Goal: Ask a question: Seek information or help from site administrators or community

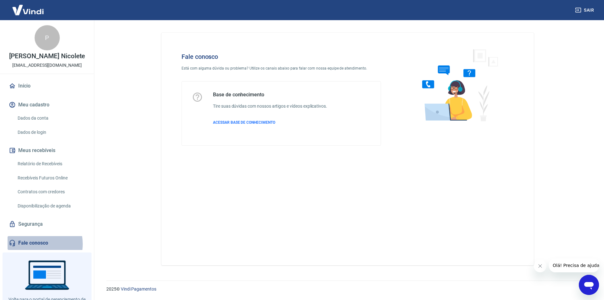
click at [34, 244] on link "Fale conosco" at bounding box center [47, 243] width 79 height 14
click at [589, 286] on icon "Abrir janela de mensagens" at bounding box center [589, 286] width 9 height 8
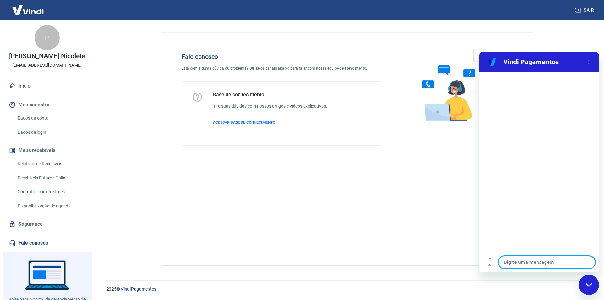
type textarea "o"
type textarea "x"
type textarea "oi"
type textarea "x"
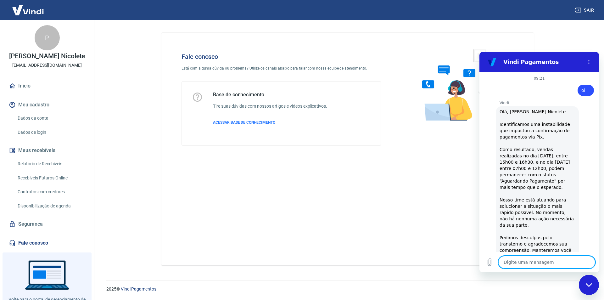
type textarea "x"
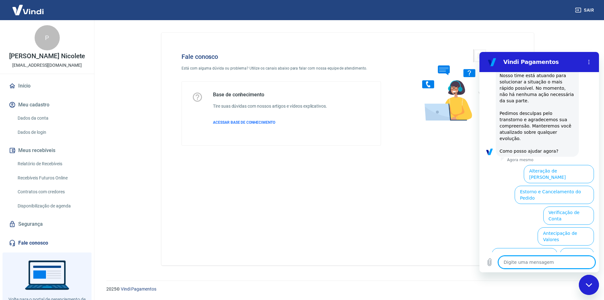
scroll to position [160, 0]
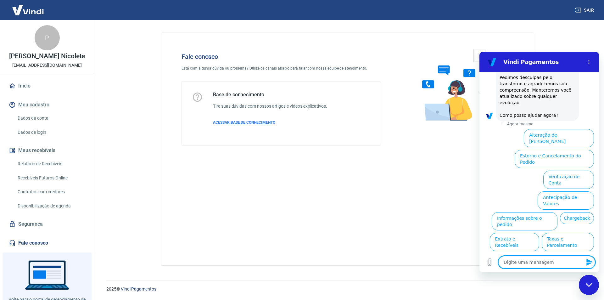
type textarea "f"
type textarea "x"
type textarea "fa"
type textarea "x"
type textarea "fal"
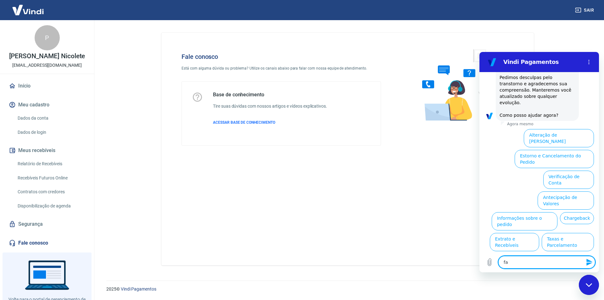
type textarea "x"
type textarea "fala"
type textarea "x"
type textarea "falar"
type textarea "x"
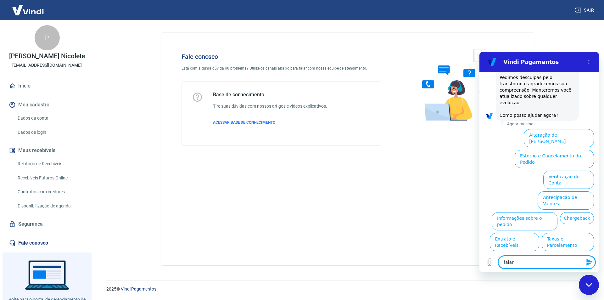
type textarea "falar"
type textarea "x"
type textarea "falar c"
type textarea "x"
type textarea "falar co"
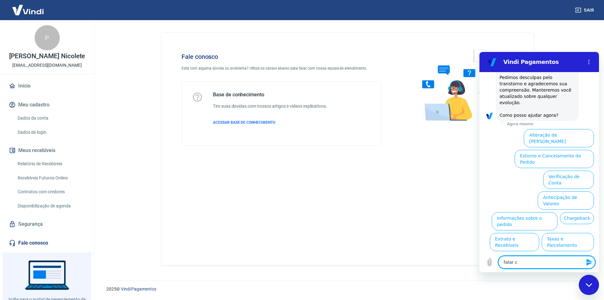
type textarea "x"
type textarea "falar com"
type textarea "x"
type textarea "falar com"
type textarea "x"
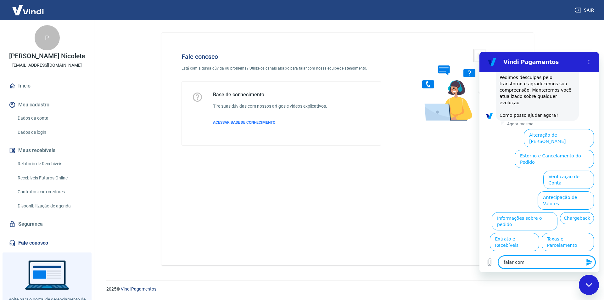
type textarea "falar com e"
type textarea "x"
type textarea "falar com"
type textarea "x"
type textarea "falar com s"
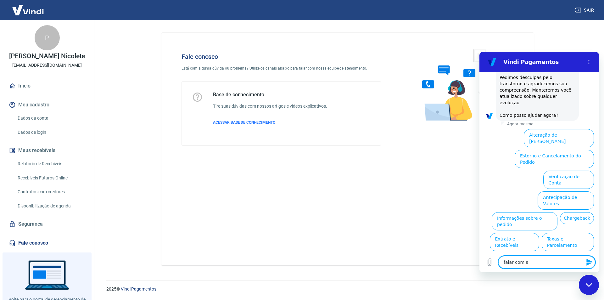
type textarea "x"
type textarea "falar com se"
type textarea "x"
type textarea "falar com ser"
type textarea "x"
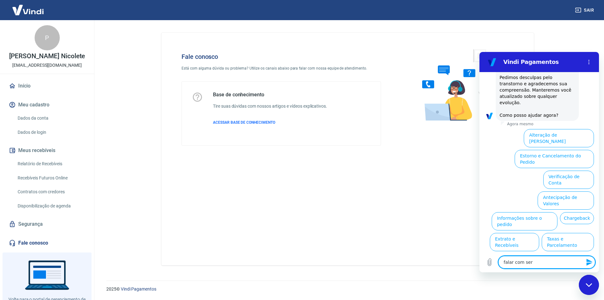
type textarea "falar com ser"
type textarea "x"
type textarea "falar com ser h"
type textarea "x"
type textarea "falar com ser hu"
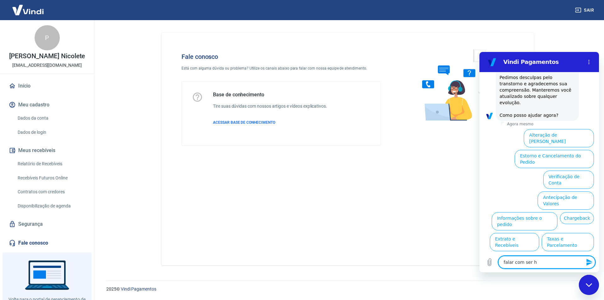
type textarea "x"
type textarea "falar com ser hum"
type textarea "x"
type textarea "falar com ser huma"
type textarea "x"
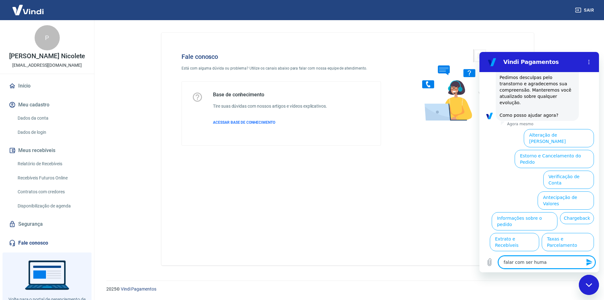
type textarea "falar com ser human"
type textarea "x"
type textarea "falar com ser humano"
type textarea "x"
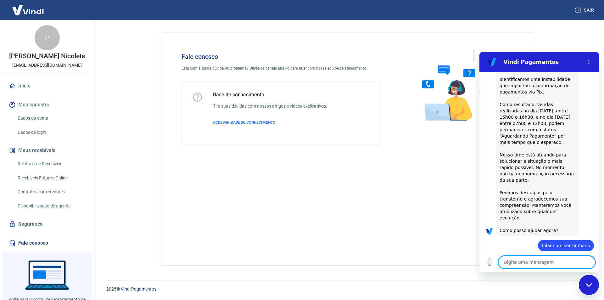
type textarea "x"
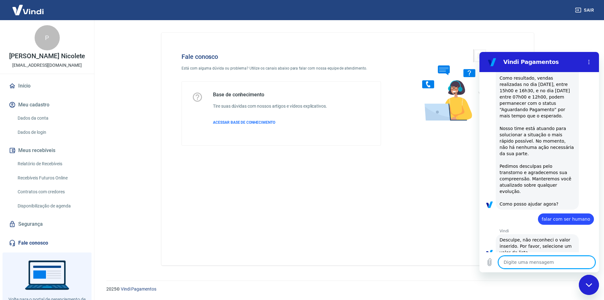
scroll to position [78, 0]
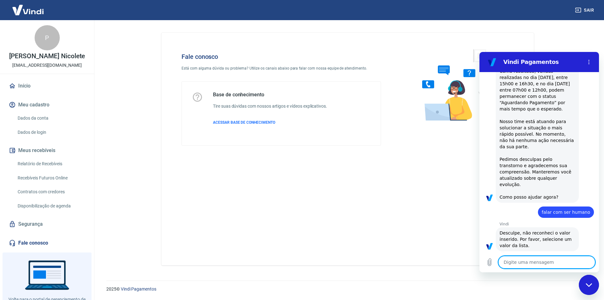
type textarea "s"
type textarea "x"
type textarea "se"
type textarea "x"
type textarea "ser"
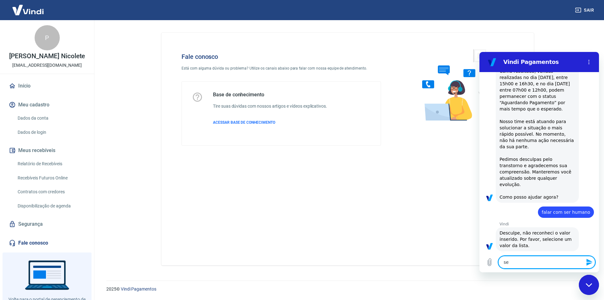
type textarea "x"
type textarea "ser"
type textarea "x"
type textarea "ser h"
type textarea "x"
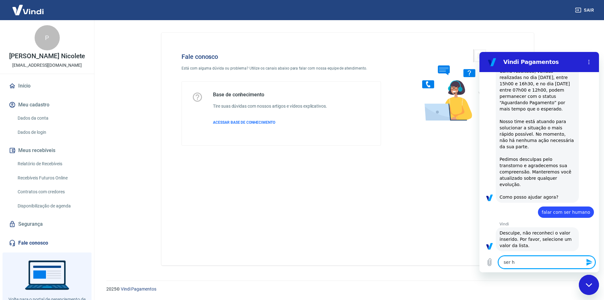
type textarea "ser hu"
type textarea "x"
type textarea "ser hum"
type textarea "x"
type textarea "ser huma"
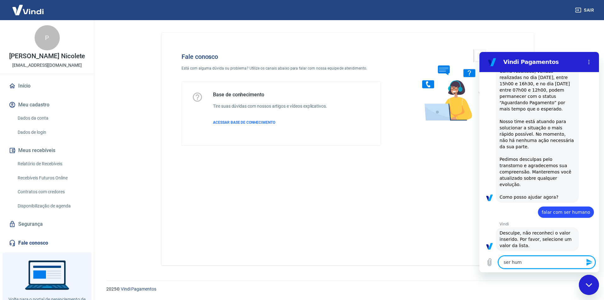
type textarea "x"
type textarea "ser human"
type textarea "x"
type textarea "ser humano"
type textarea "x"
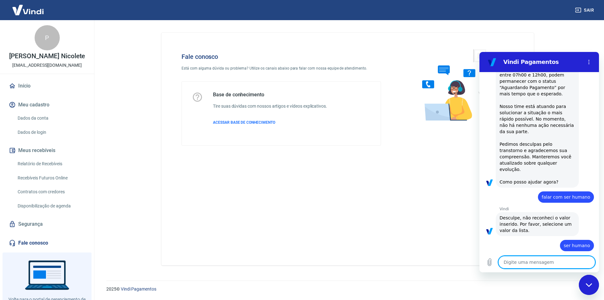
type textarea "x"
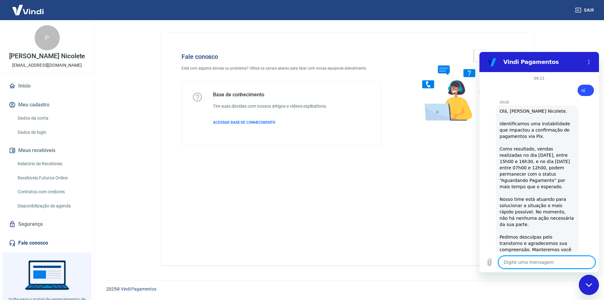
scroll to position [126, 0]
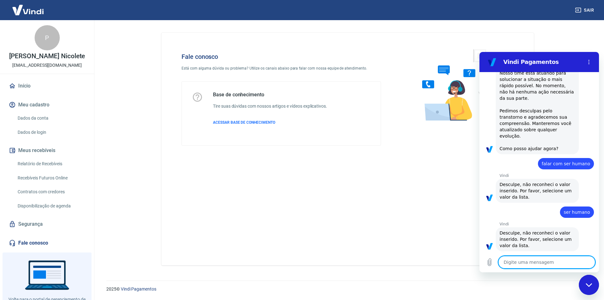
click at [523, 262] on textarea at bounding box center [547, 262] width 97 height 13
type textarea "a"
type textarea "x"
type textarea "at"
type textarea "x"
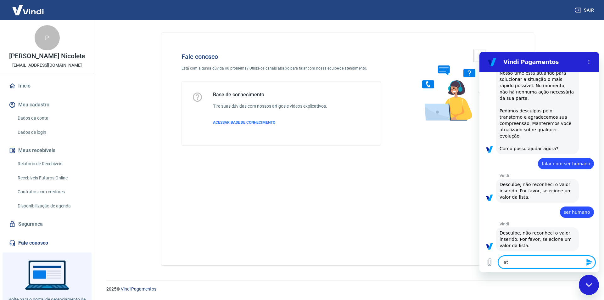
type textarea "ate"
type textarea "x"
type textarea "aten"
type textarea "x"
type textarea "atend"
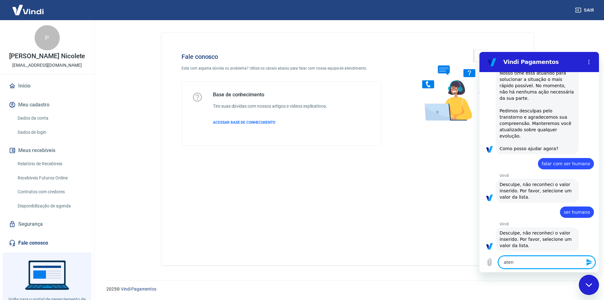
type textarea "x"
type textarea "atende"
type textarea "x"
type textarea "atenden"
type textarea "x"
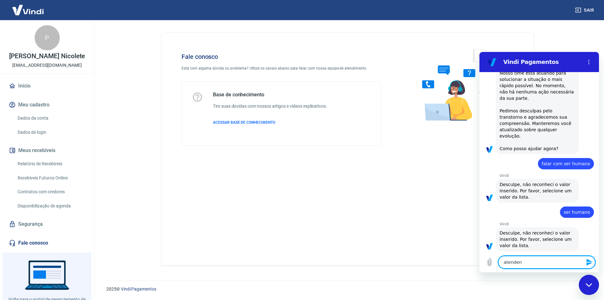
type textarea "atendent"
type textarea "x"
type textarea "atendente"
type textarea "x"
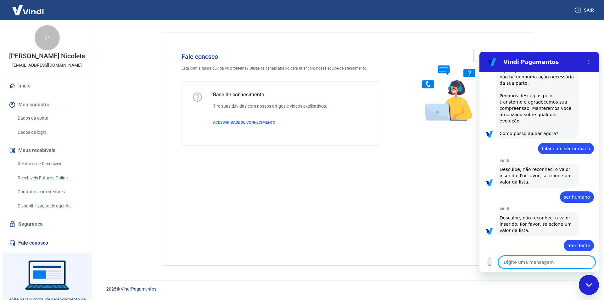
type textarea "x"
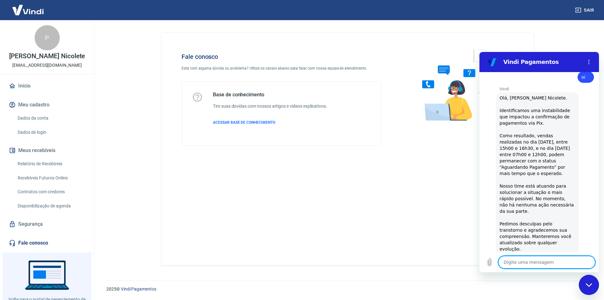
scroll to position [0, 0]
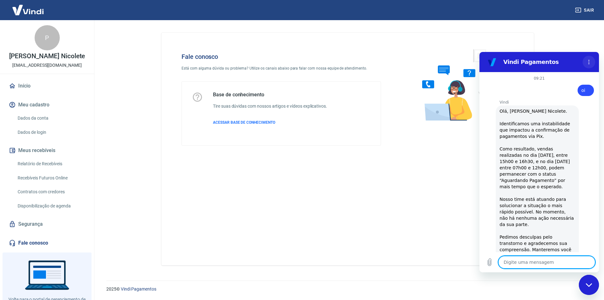
click at [588, 62] on icon "Menu de opções" at bounding box center [589, 61] width 5 height 5
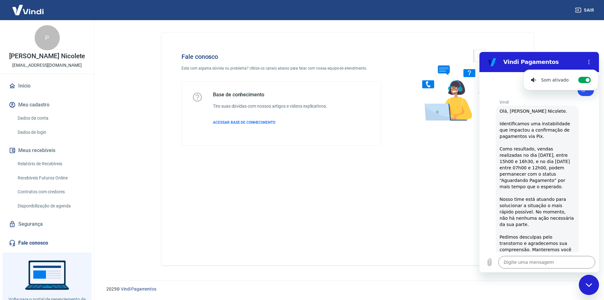
click at [480, 89] on div "diz: oi" at bounding box center [537, 88] width 115 height 15
click at [407, 233] on div "Fale conosco Está com alguma dúvida ou problema? Utilize os canais abaixo para …" at bounding box center [347, 149] width 373 height 233
click at [591, 60] on icon "Menu de opções" at bounding box center [589, 61] width 5 height 5
click at [585, 136] on div "Vindi diz: Olá, [PERSON_NAME] Nicolete. Identificamos uma instabilidade que imp…" at bounding box center [542, 193] width 115 height 176
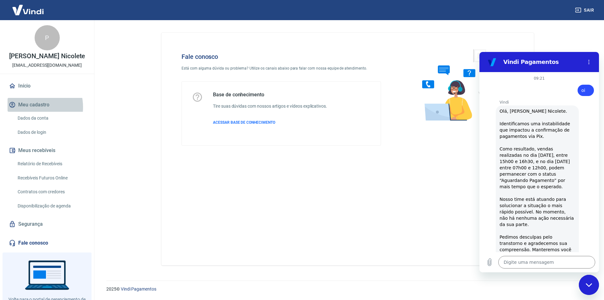
click at [33, 107] on button "Meu cadastro" at bounding box center [47, 105] width 79 height 14
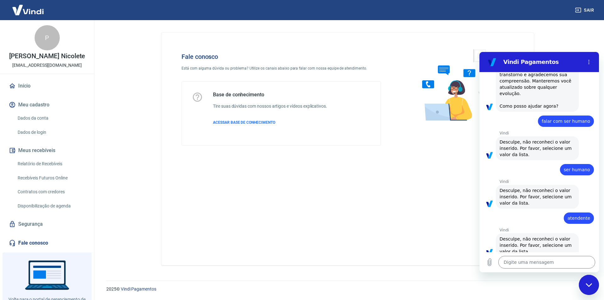
scroll to position [175, 0]
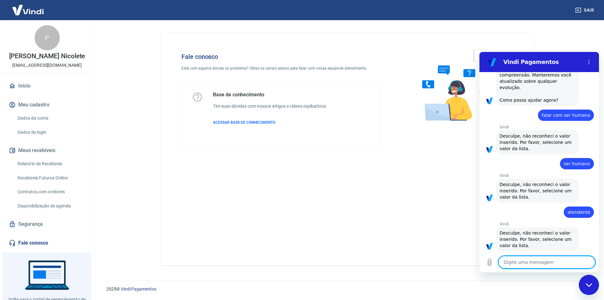
click at [566, 264] on textarea at bounding box center [547, 262] width 97 height 13
type textarea "e"
type textarea "x"
type textarea "es"
type textarea "x"
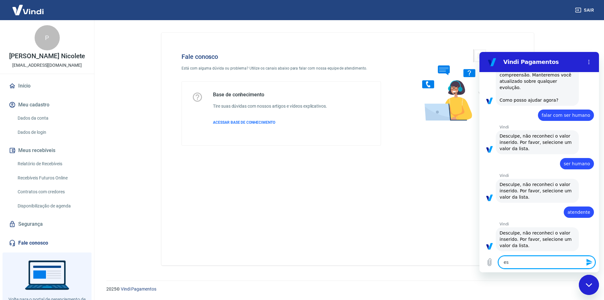
type textarea "est"
type textarea "x"
type textarea "esto"
type textarea "x"
type textarea "estor"
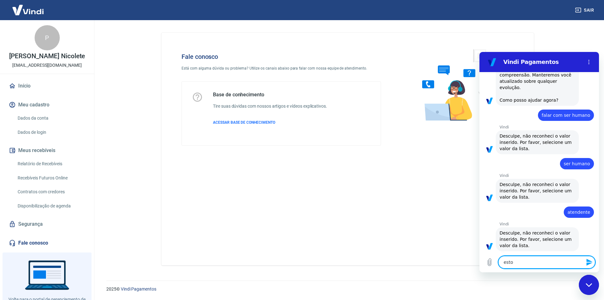
type textarea "x"
type textarea "estorn"
type textarea "x"
type textarea "estorno"
type textarea "x"
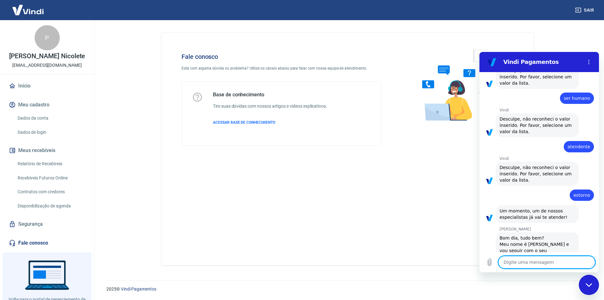
scroll to position [258, 0]
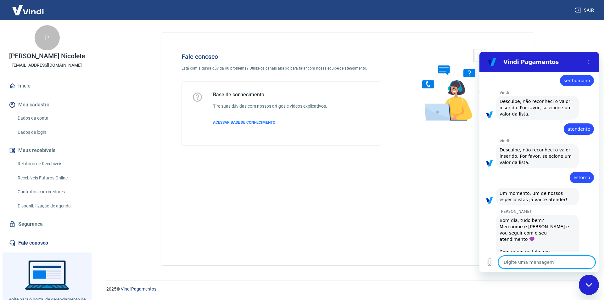
type textarea "x"
click at [520, 259] on textarea at bounding box center [547, 262] width 97 height 13
type textarea "B"
type textarea "x"
type textarea "Bo"
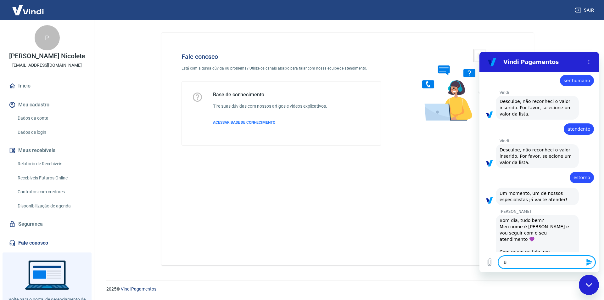
type textarea "x"
type textarea "Bom"
type textarea "x"
type textarea "Bom"
type textarea "x"
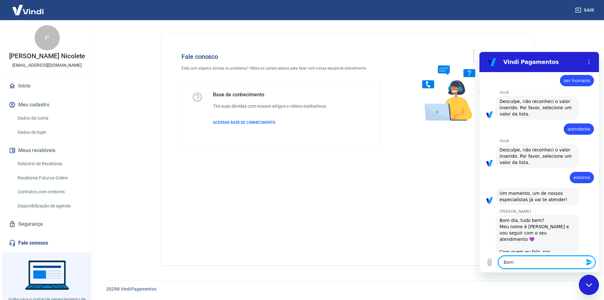
type textarea "Bom d"
type textarea "x"
type textarea "Bom di"
type textarea "x"
type textarea "Bom dia"
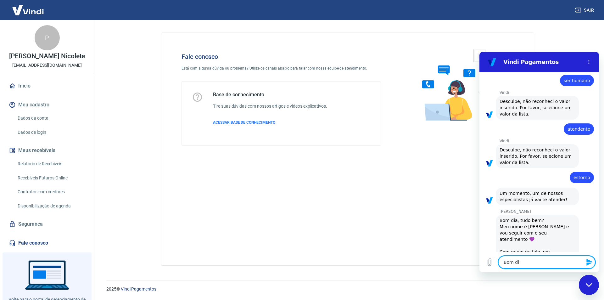
type textarea "x"
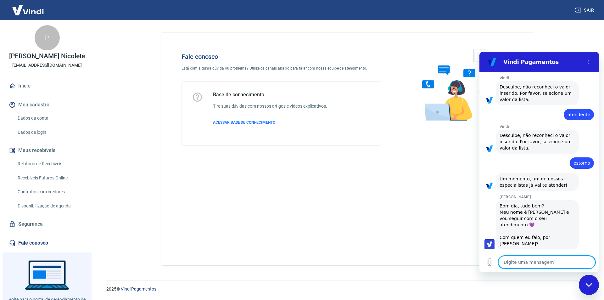
type textarea "x"
type textarea "S"
type textarea "x"
type textarea "So"
type textarea "x"
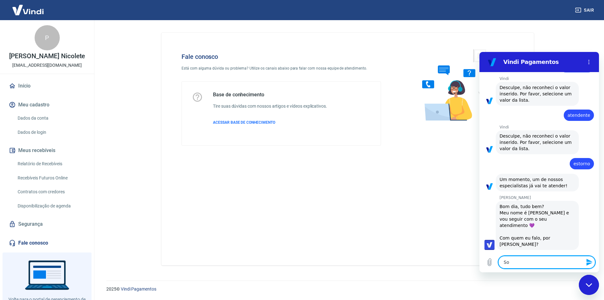
type textarea "Sol"
type textarea "x"
type textarea "Soli"
type textarea "x"
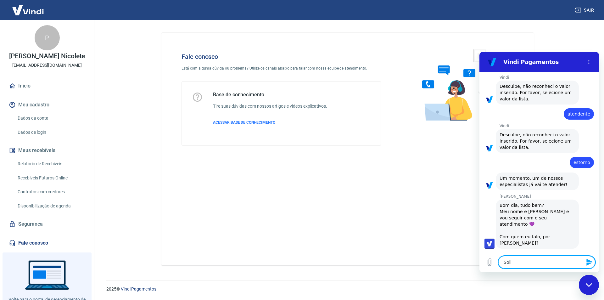
type textarea "Solic"
type textarea "x"
type textarea "Solici"
type textarea "x"
type textarea "Solicit"
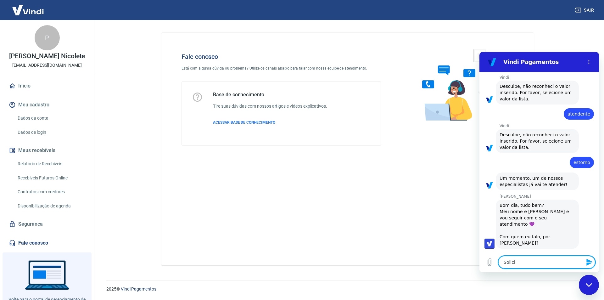
type textarea "x"
type textarea "Solicite"
type textarea "x"
type textarea "Solicitei"
type textarea "x"
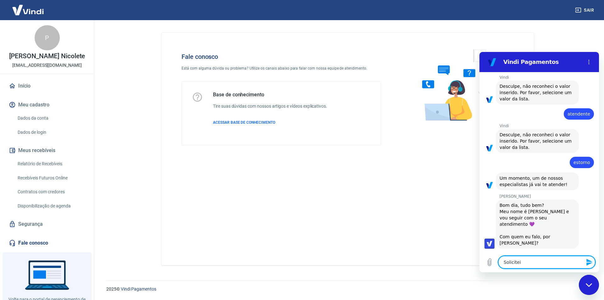
type textarea "Solicitei"
type textarea "x"
type textarea "Solicitei u"
type textarea "x"
type textarea "Solicitei um"
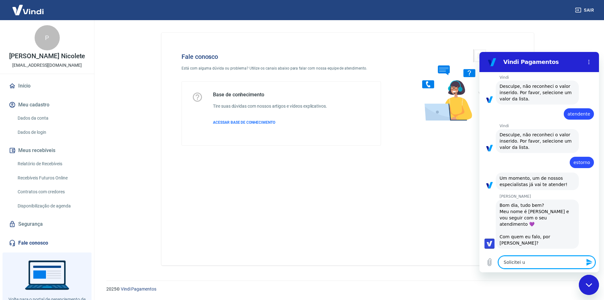
type textarea "x"
type textarea "Solicitei um"
type textarea "x"
type textarea "Solicitei um e"
type textarea "x"
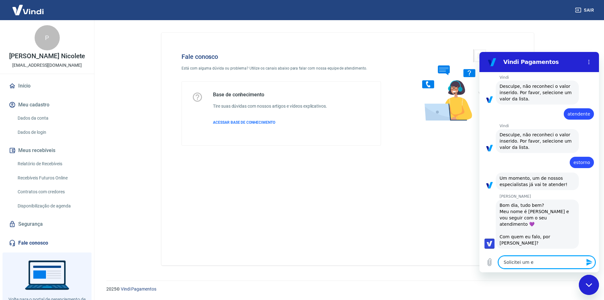
type textarea "Solicitei um es"
type textarea "x"
type textarea "Solicitei um est"
type textarea "x"
type textarea "Solicitei um esto"
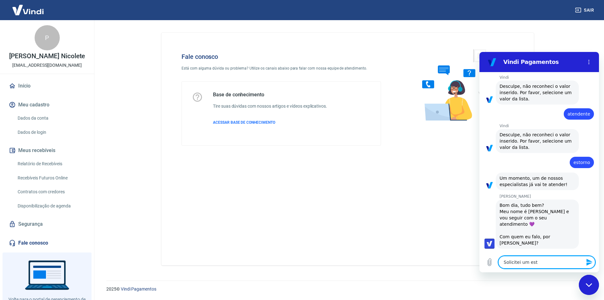
type textarea "x"
type textarea "Solicitei um estor"
type textarea "x"
type textarea "Solicitei um estorn"
type textarea "x"
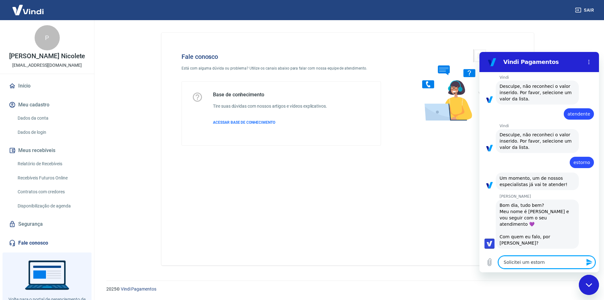
type textarea "Solicitei um estorno"
type textarea "x"
type textarea "Solicitei um estorno"
type textarea "x"
type textarea "Solicitei um estorno a"
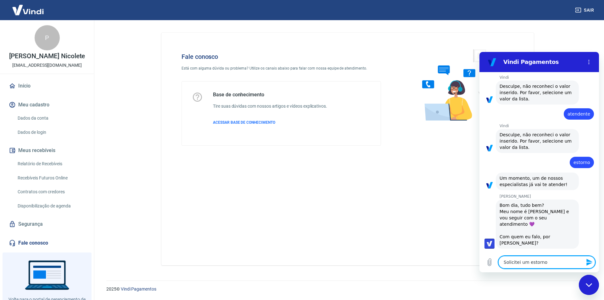
type textarea "x"
type textarea "Solicitei um estorno ag"
type textarea "x"
type textarea "Solicitei um estorno ago"
type textarea "x"
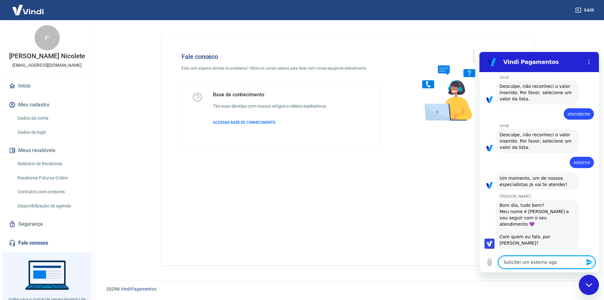
type textarea "Solicitei um estorno agor"
type textarea "x"
type textarea "Solicitei um estorno agora"
type textarea "x"
type textarea "Solicitei um estorno agora"
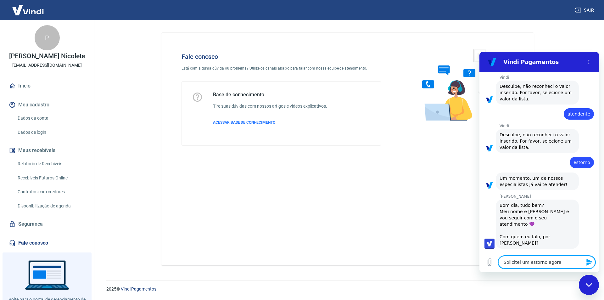
type textarea "x"
type textarea "Solicitei um estorno agora e"
type textarea "x"
type textarea "Solicitei um estorno agora e"
type textarea "x"
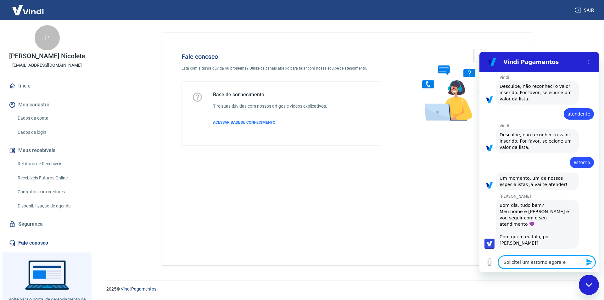
type textarea "Solicitei um estorno agora e f"
type textarea "x"
type textarea "Solicitei um estorno agora e fi"
type textarea "x"
type textarea "Solicitei um estorno agora e fiz"
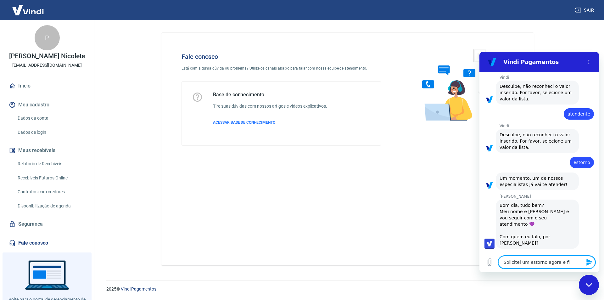
type textarea "x"
type textarea "Solicitei um estorno agora e fiz"
type textarea "x"
type textarea "Solicitei um estorno agora e fiz u"
type textarea "x"
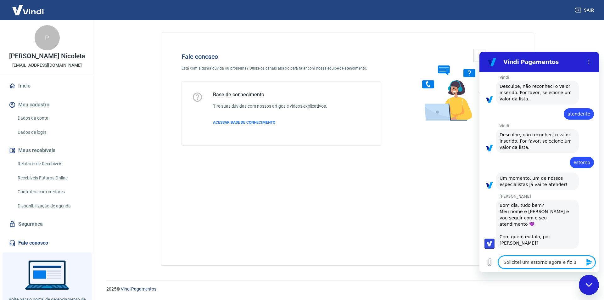
type textarea "Solicitei um estorno agora e fiz um"
type textarea "x"
type textarea "Solicitei um estorno agora e fiz um"
type textarea "x"
type textarea "Solicitei um estorno agora e fiz um"
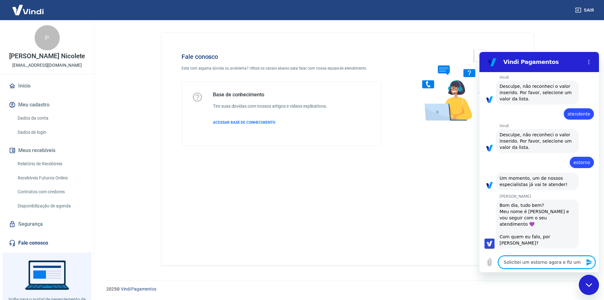
type textarea "x"
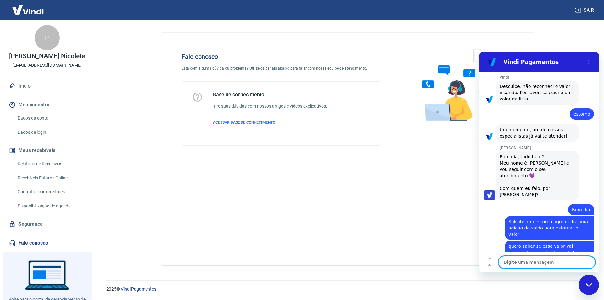
scroll to position [333, 0]
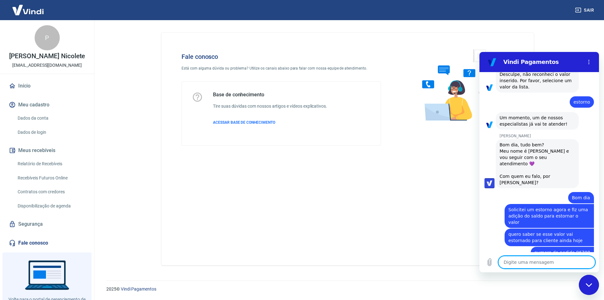
click at [511, 262] on textarea at bounding box center [547, 262] width 97 height 13
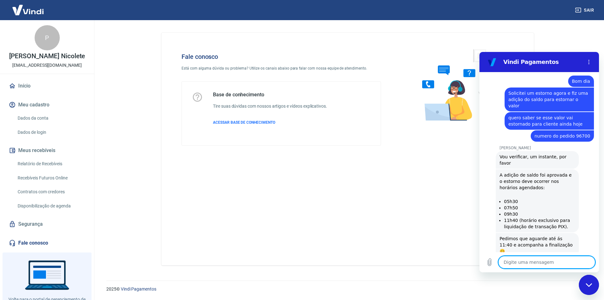
scroll to position [451, 0]
click at [557, 263] on textarea at bounding box center [547, 262] width 97 height 13
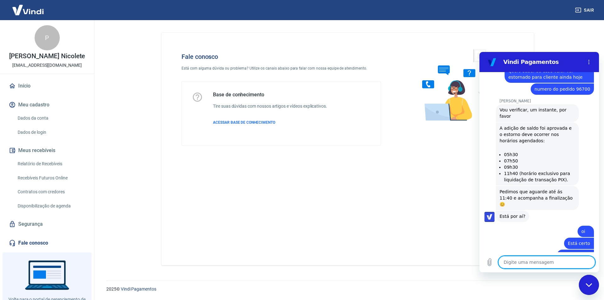
scroll to position [508, 0]
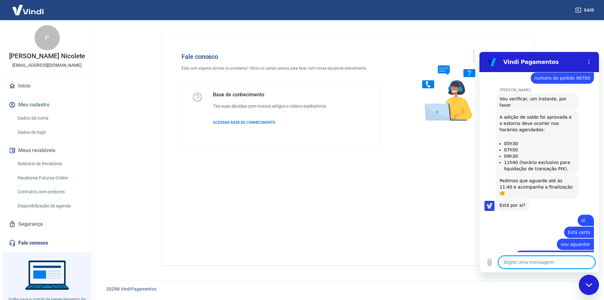
click at [313, 170] on div "Fale conosco Está com alguma dúvida ou problema? Utilize os canais abaixo para …" at bounding box center [347, 149] width 373 height 233
click at [526, 262] on textarea at bounding box center [547, 262] width 97 height 13
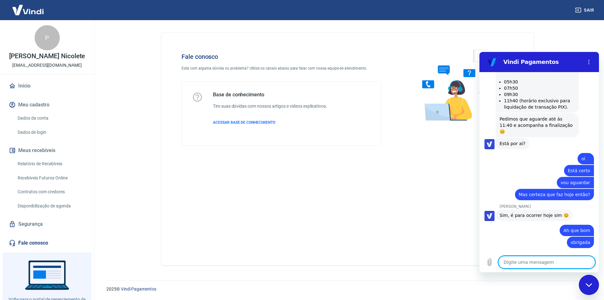
scroll to position [571, 0]
